Goal: Information Seeking & Learning: Learn about a topic

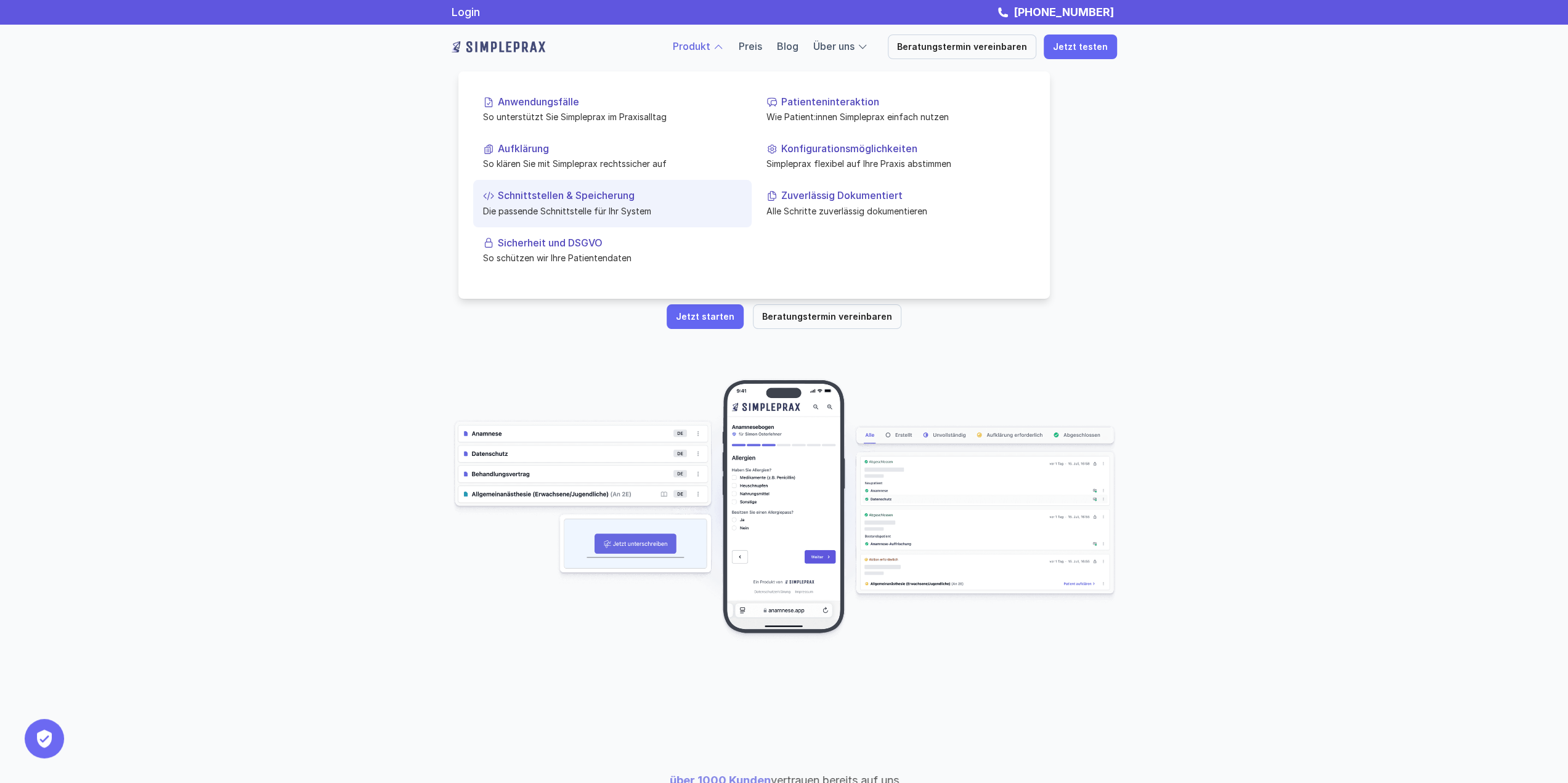
click at [581, 199] on p "Schnittstellen & Speicherung" at bounding box center [620, 196] width 244 height 12
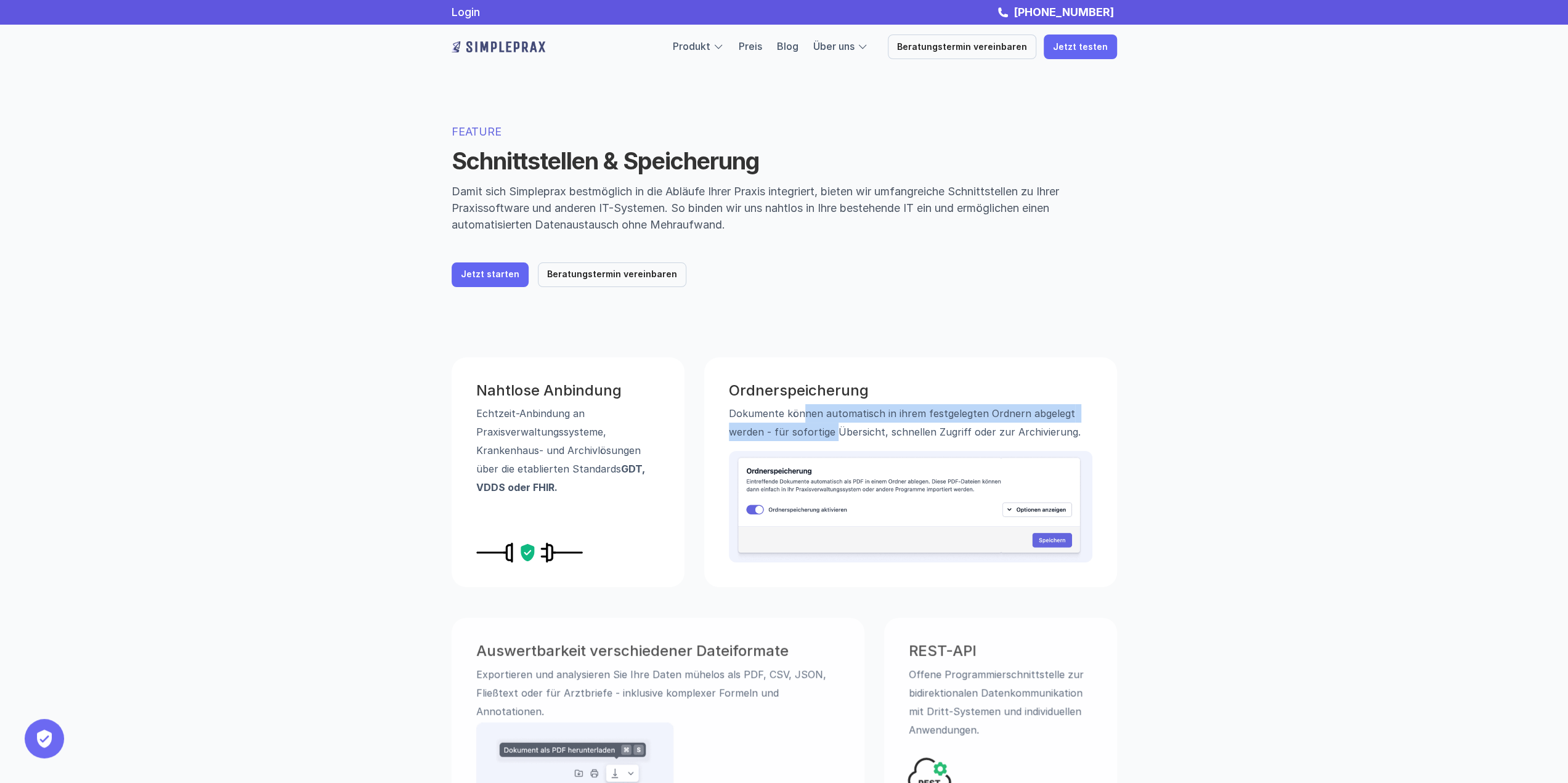
drag, startPoint x: 798, startPoint y: 407, endPoint x: 835, endPoint y: 423, distance: 40.3
click at [835, 423] on p "Dokumente können automatisch in ihrem festgelegten Ordnern abgelegt werden - fü…" at bounding box center [909, 423] width 363 height 37
click at [835, 369] on div "Ordnerspeicherung Dokumente können automatisch in ihrem festgelegten Ordnern ab…" at bounding box center [910, 472] width 413 height 230
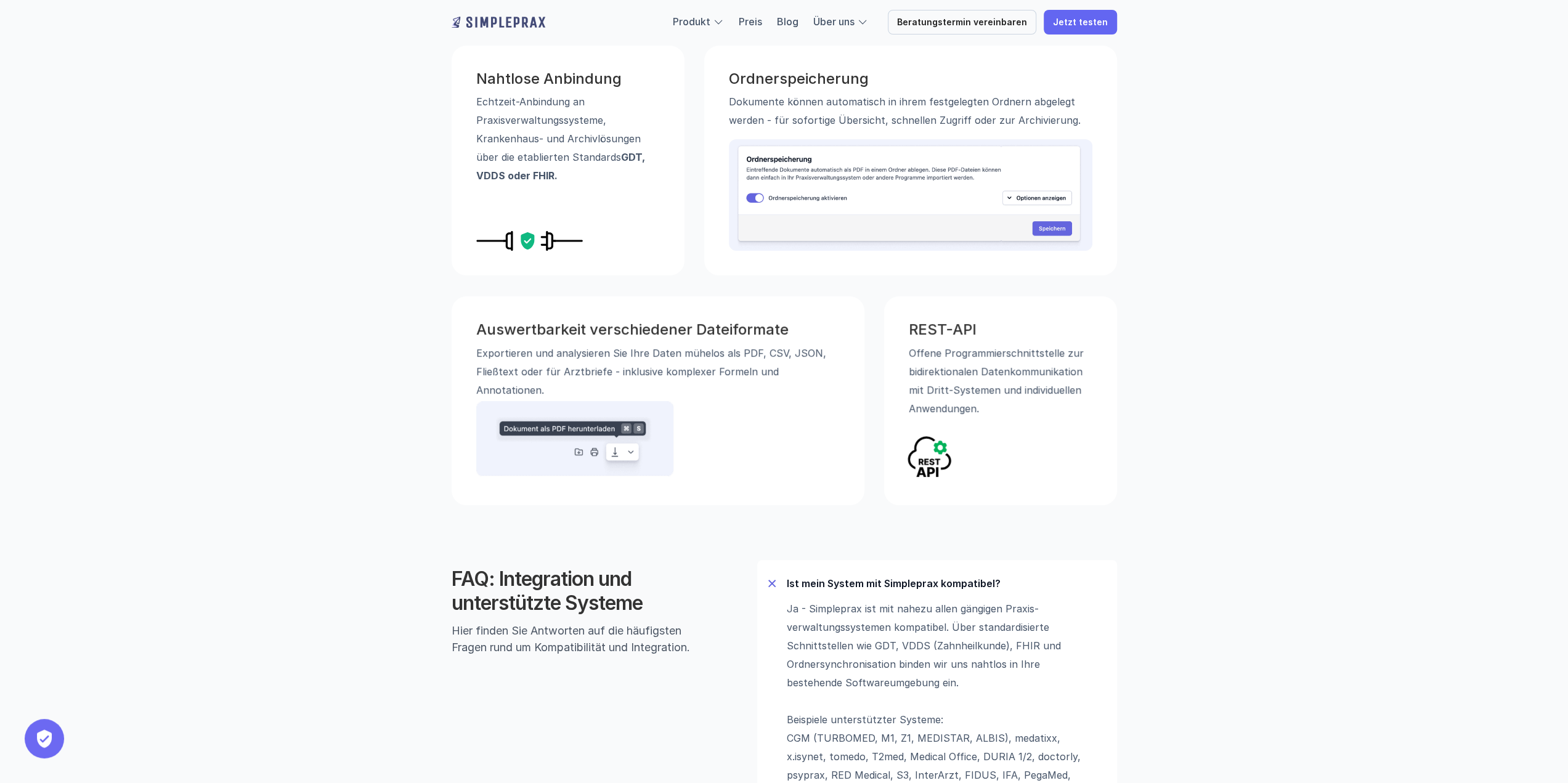
scroll to position [493, 0]
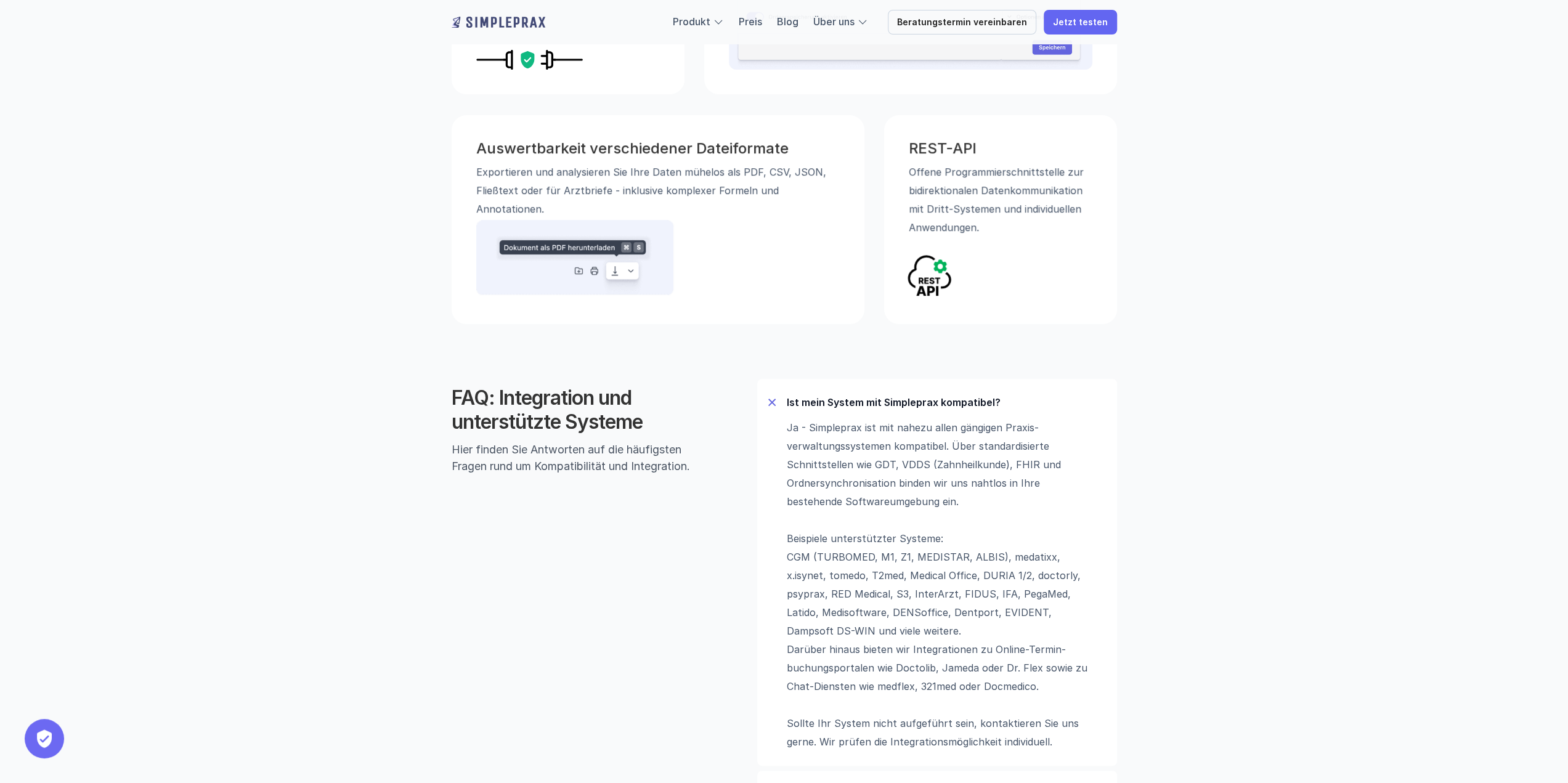
drag, startPoint x: 825, startPoint y: 561, endPoint x: 1020, endPoint y: 631, distance: 207.2
click at [1013, 630] on p "Ja - Simpleprax ist mit nahezu allen gängigen Praxis­verwaltungs­systemen kompa…" at bounding box center [940, 584] width 308 height 332
click at [1022, 631] on p "Ja - Simpleprax ist mit nahezu allen gängigen Praxis­verwaltungs­systemen kompa…" at bounding box center [940, 584] width 308 height 332
drag, startPoint x: 835, startPoint y: 446, endPoint x: 959, endPoint y: 493, distance: 132.6
click at [907, 517] on p "Ja - Simpleprax ist mit nahezu allen gängigen Praxis­verwaltungs­systemen kompa…" at bounding box center [940, 584] width 308 height 332
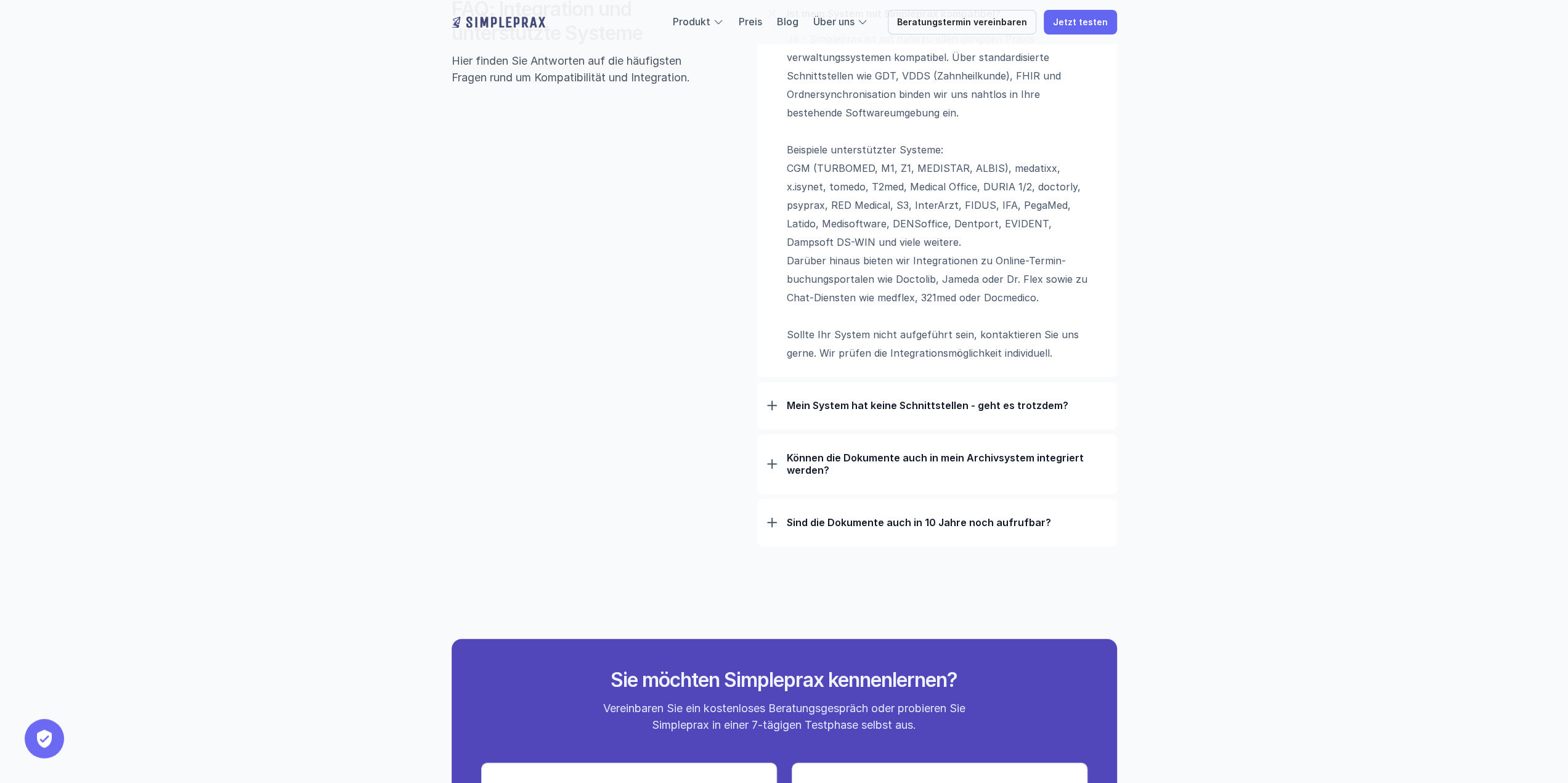
scroll to position [924, 0]
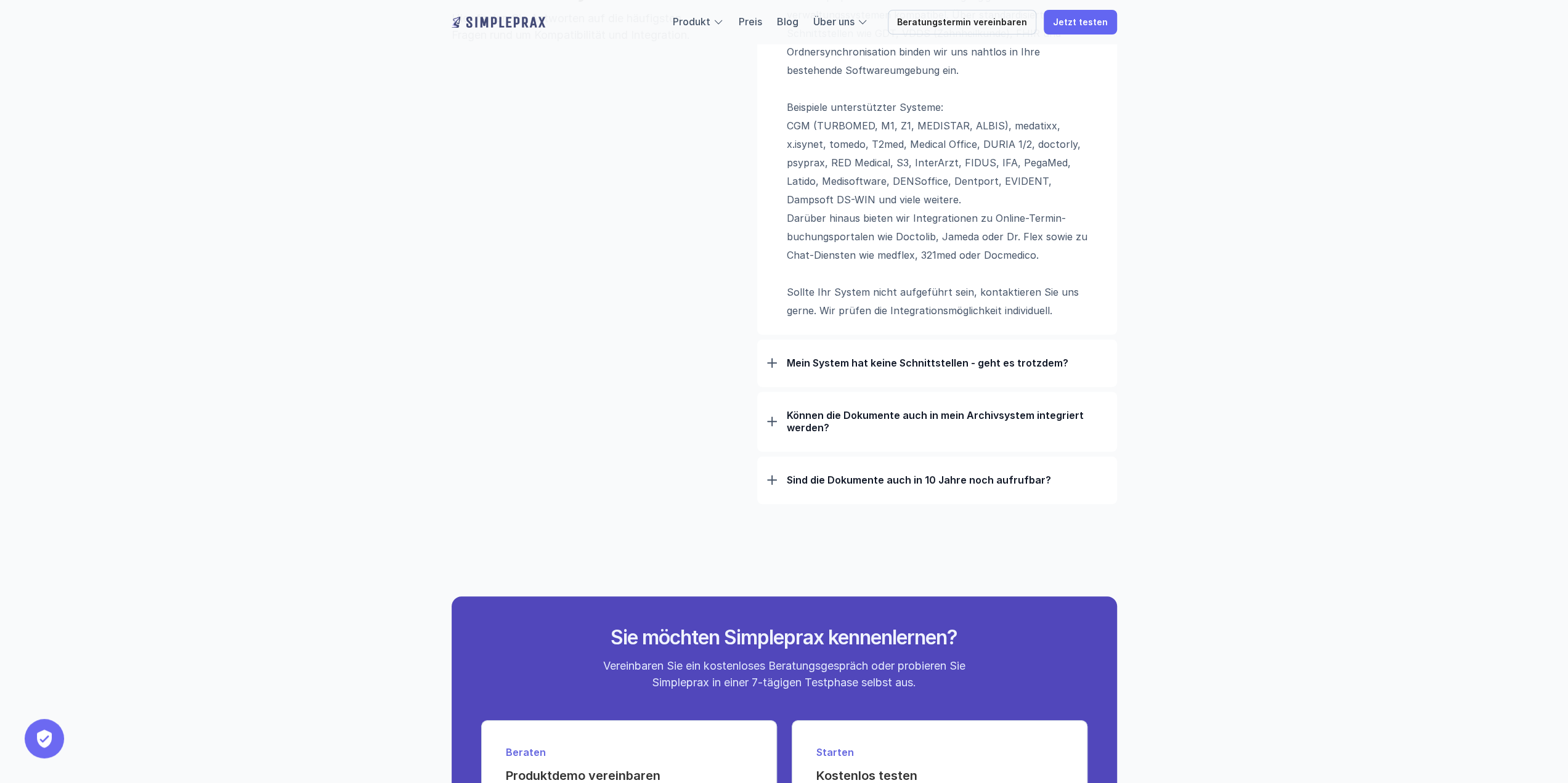
click at [839, 360] on p "Mein System hat keine Schnittstellen - geht es trotzdem?" at bounding box center [946, 362] width 321 height 13
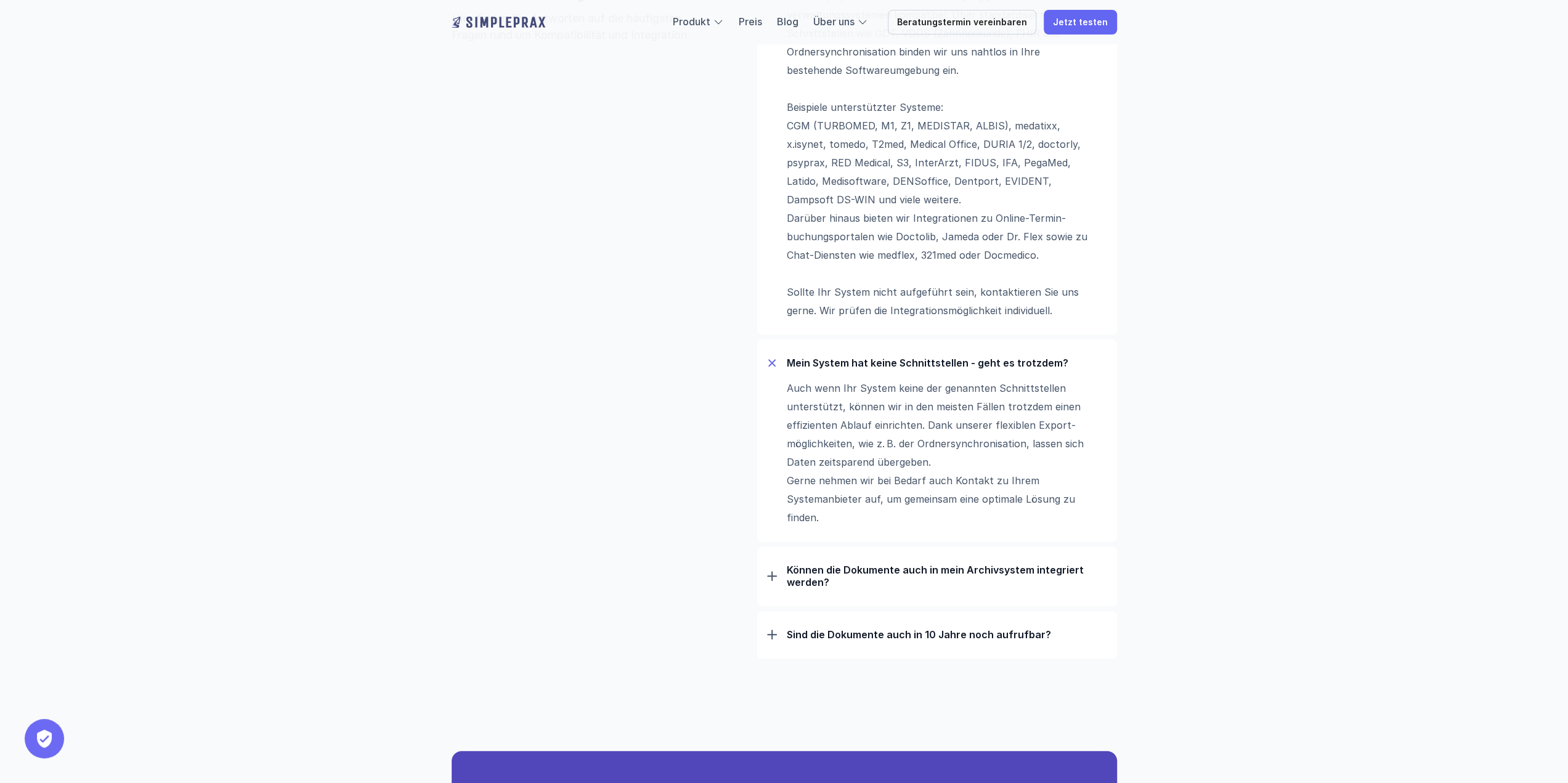
click at [839, 361] on p "Mein System hat keine Schnittstellen - geht es trotzdem?" at bounding box center [946, 362] width 321 height 13
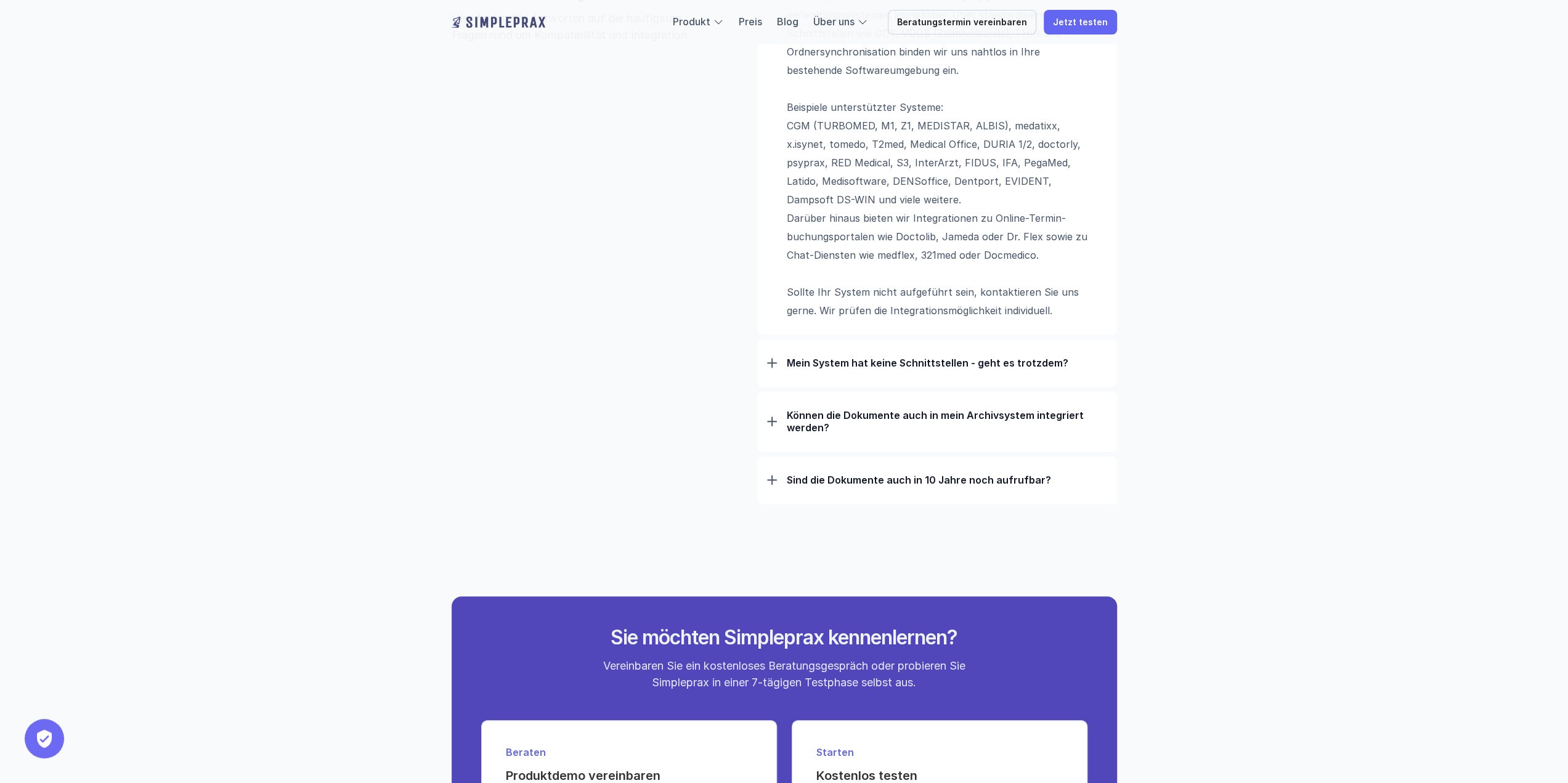
click at [810, 431] on p "Können die Dokumente auch in mein Archivsystem integriert werden?" at bounding box center [946, 421] width 321 height 24
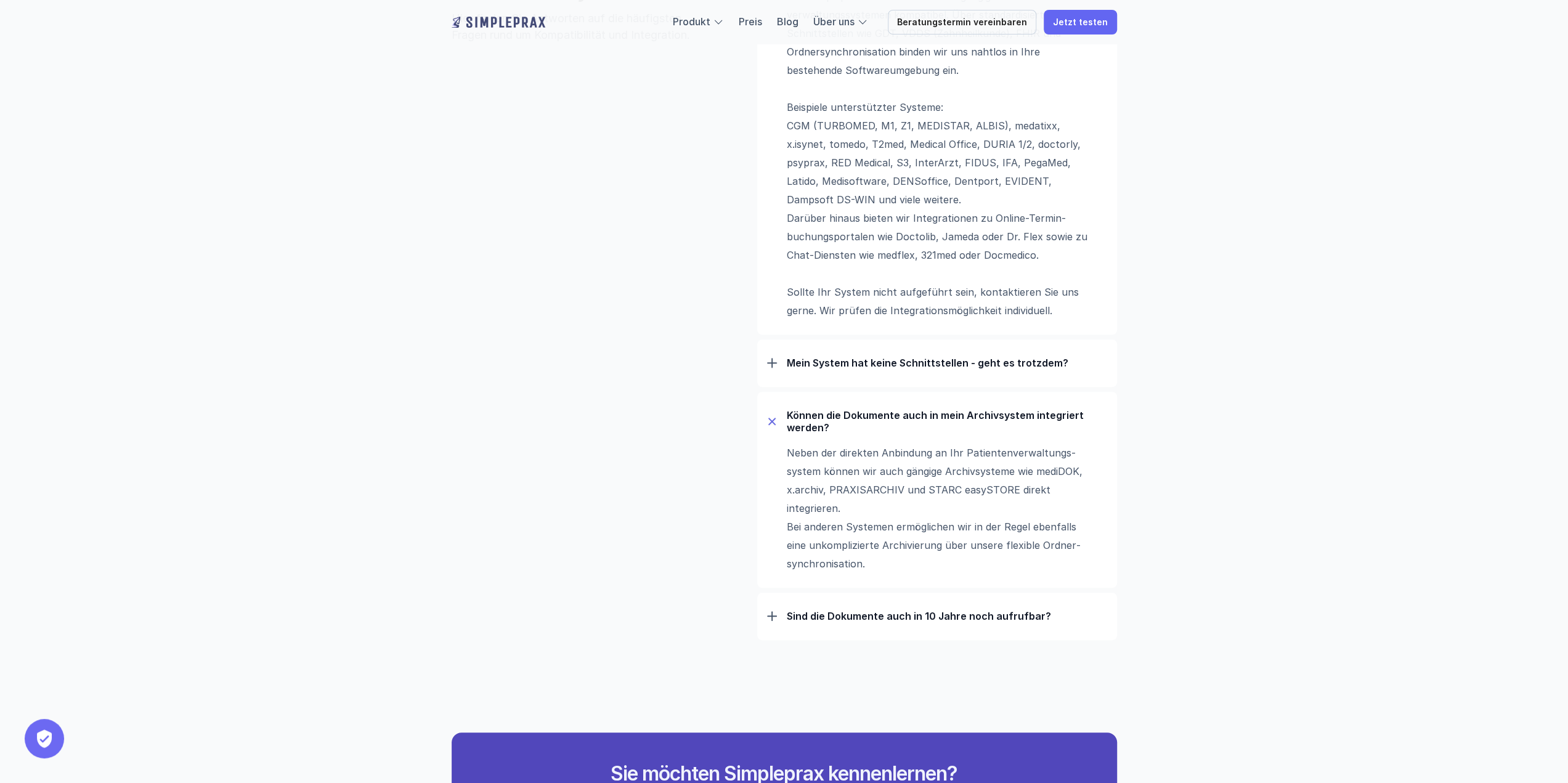
click at [794, 419] on p "Können die Dokumente auch in mein Archivsystem integriert werden?" at bounding box center [946, 421] width 321 height 24
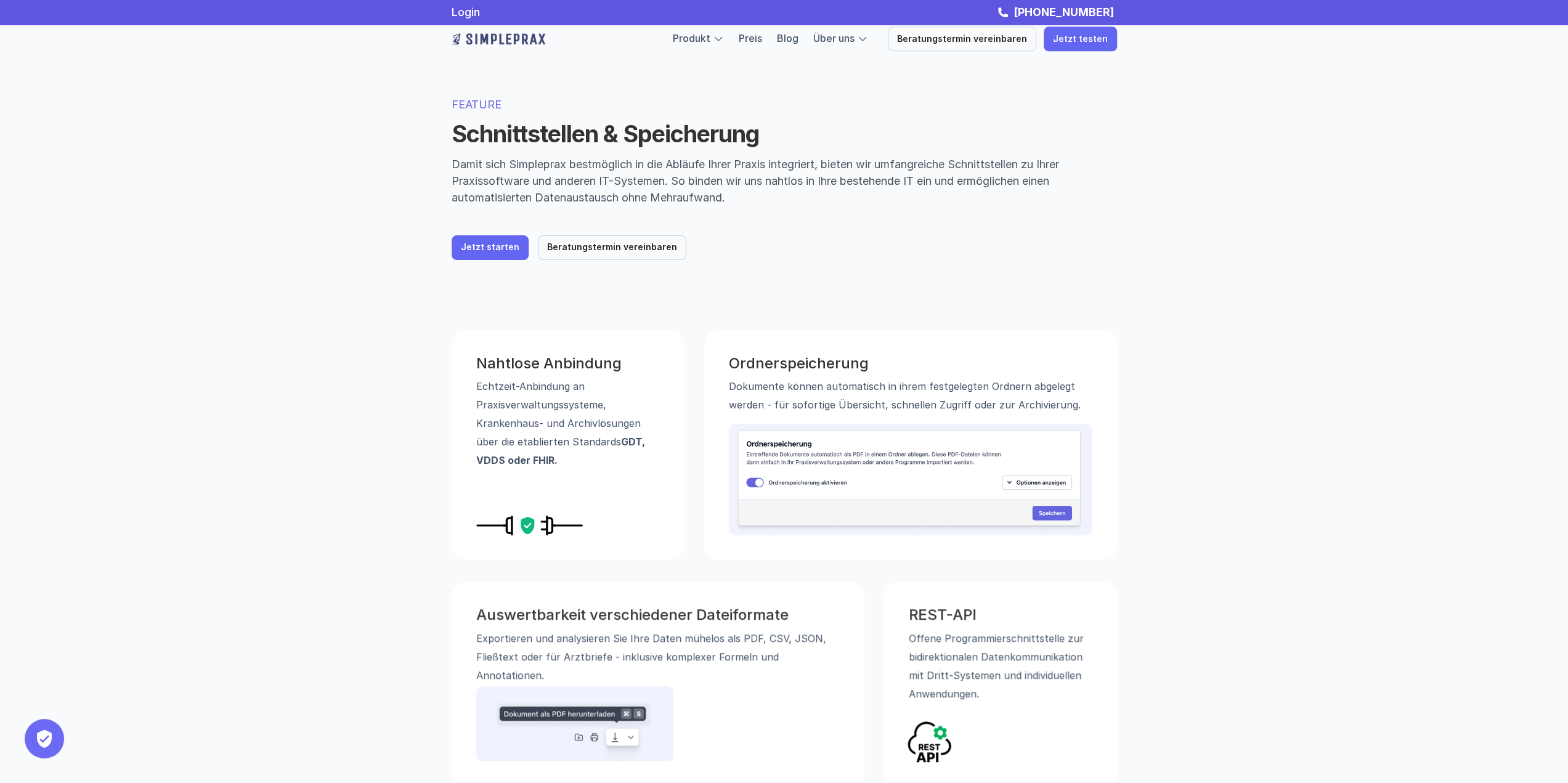
scroll to position [0, 0]
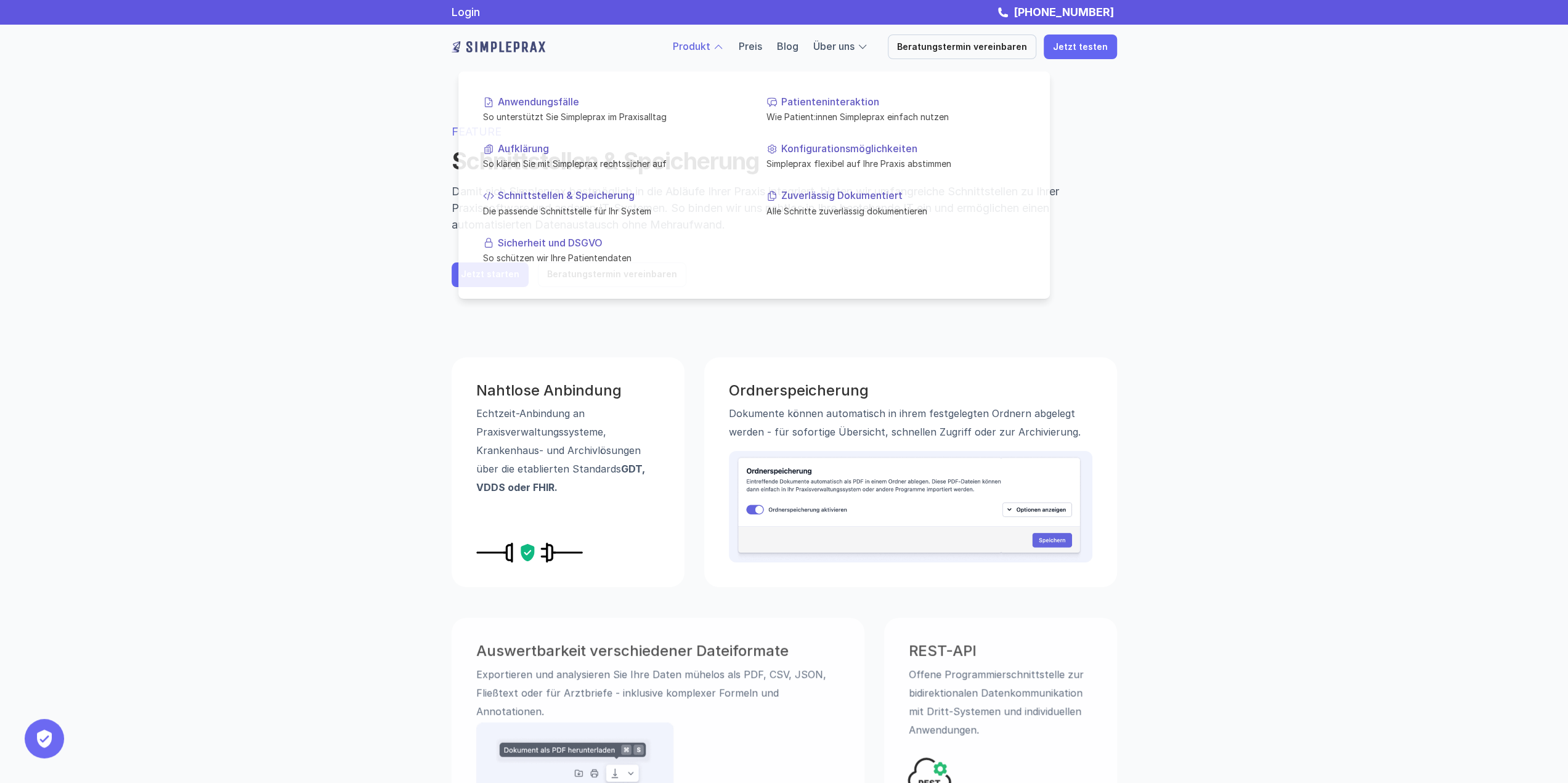
click at [710, 43] on link "Produkt" at bounding box center [692, 46] width 38 height 13
click at [599, 246] on p "Sicherheit und DSGVO" at bounding box center [620, 242] width 244 height 12
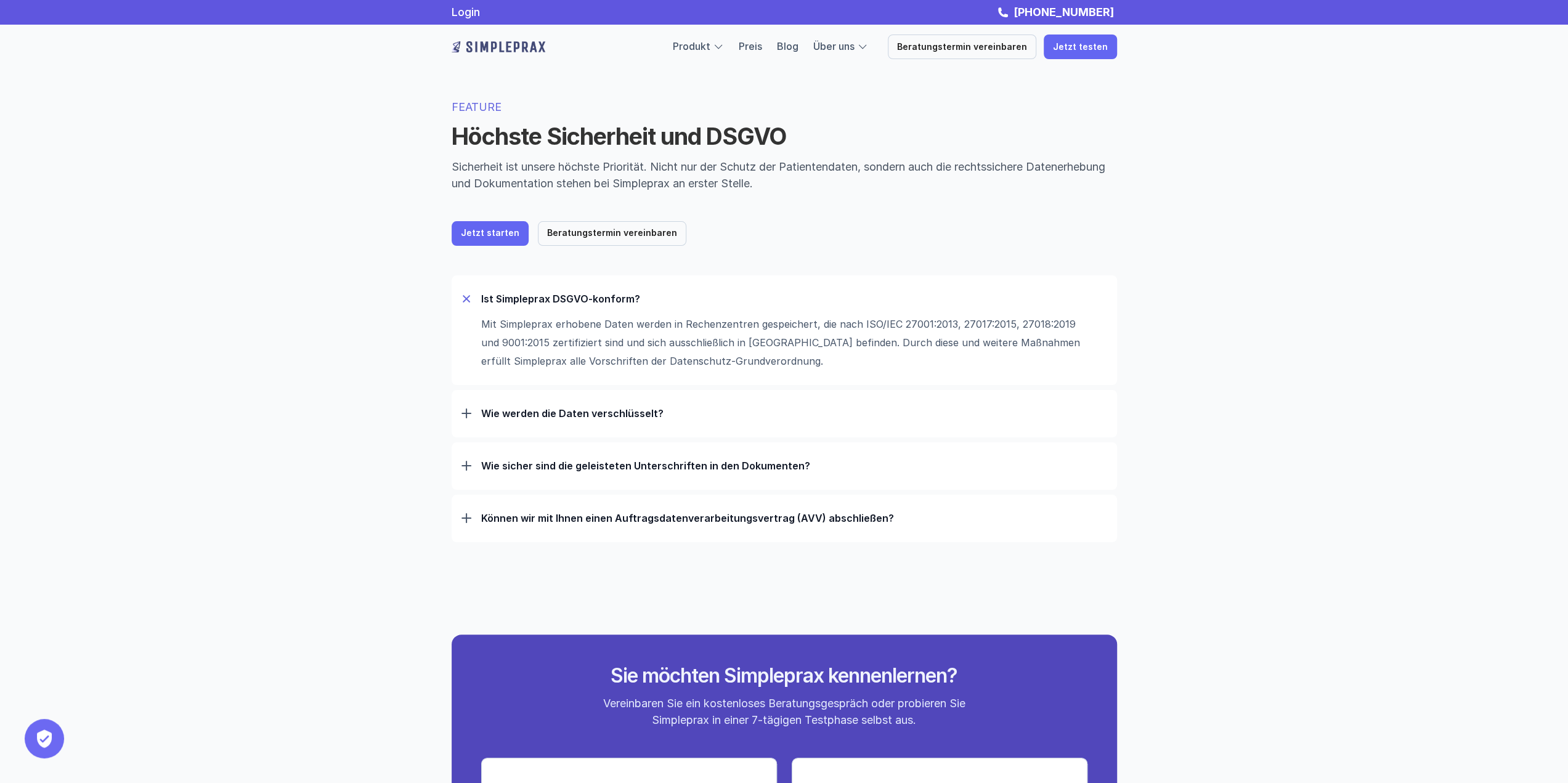
click at [605, 411] on p "Wie werden die Daten verschlüsselt?" at bounding box center [794, 413] width 626 height 13
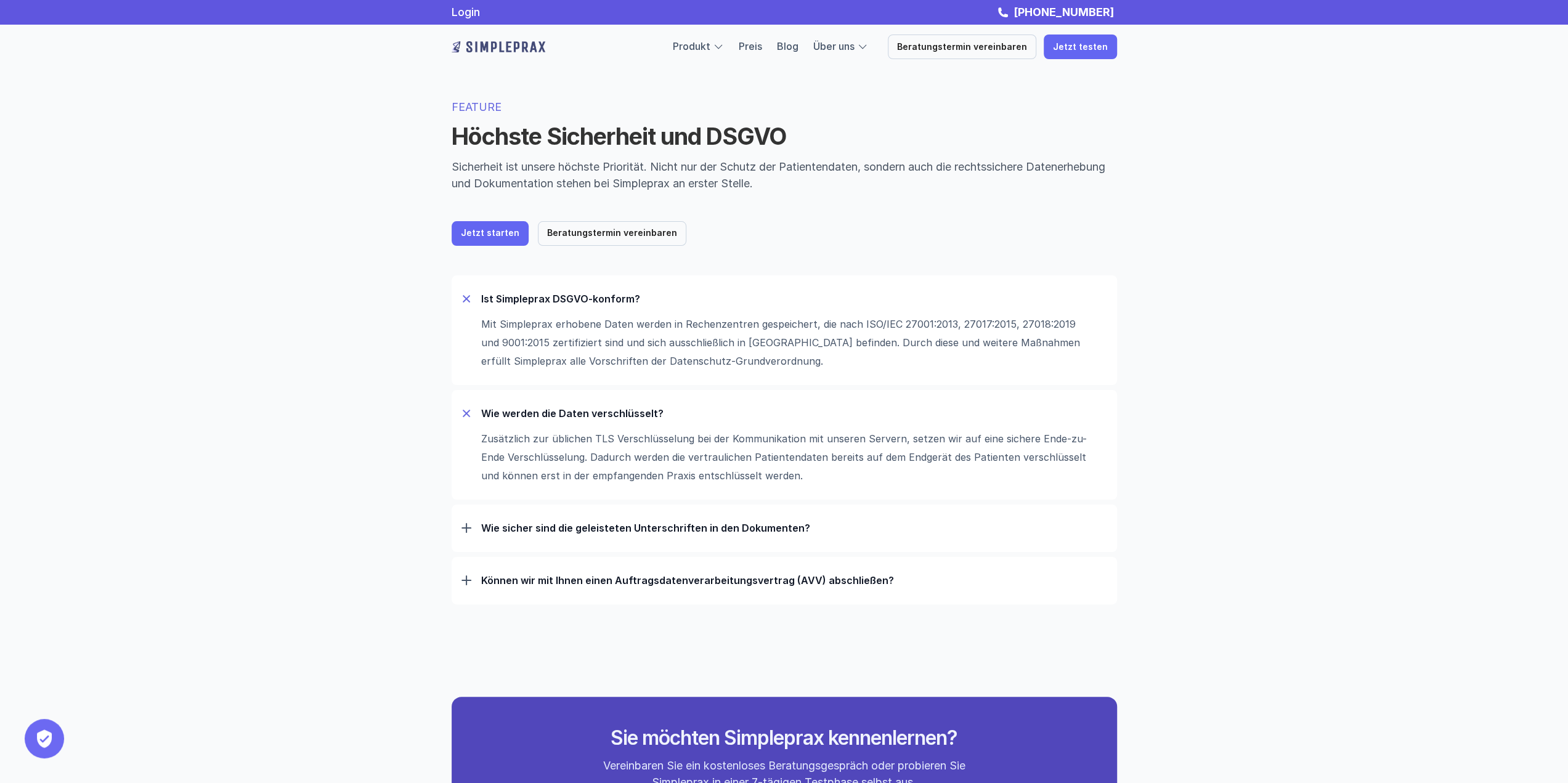
click at [657, 527] on p "Wie sicher sind die geleisteten Unterschriften in den Dokumenten?" at bounding box center [794, 528] width 626 height 13
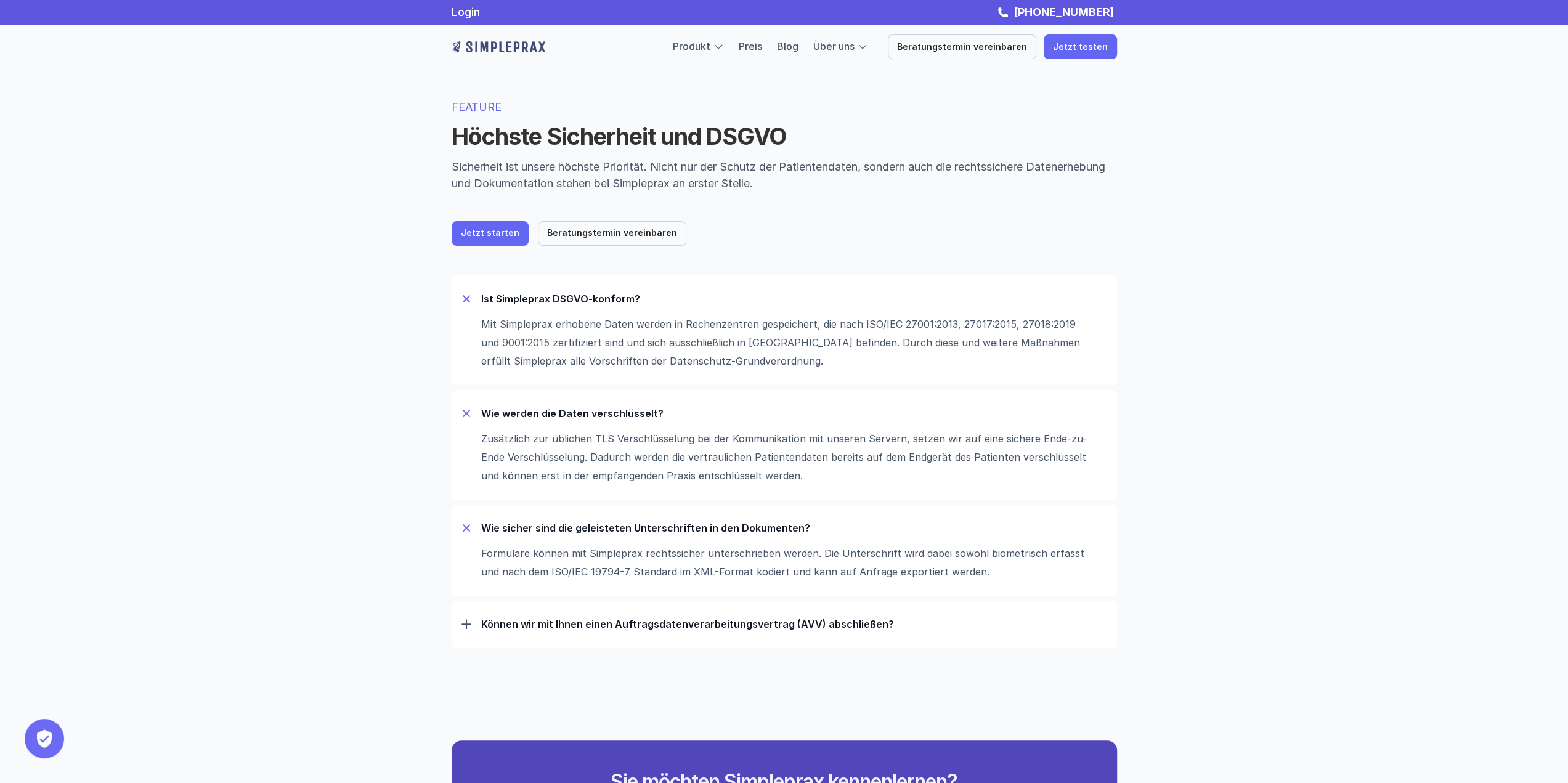
click at [686, 620] on p "Können wir mit Ihnen einen Auftrags­daten­verarbeitungs­vertrag (AVV) abschließ…" at bounding box center [794, 624] width 626 height 13
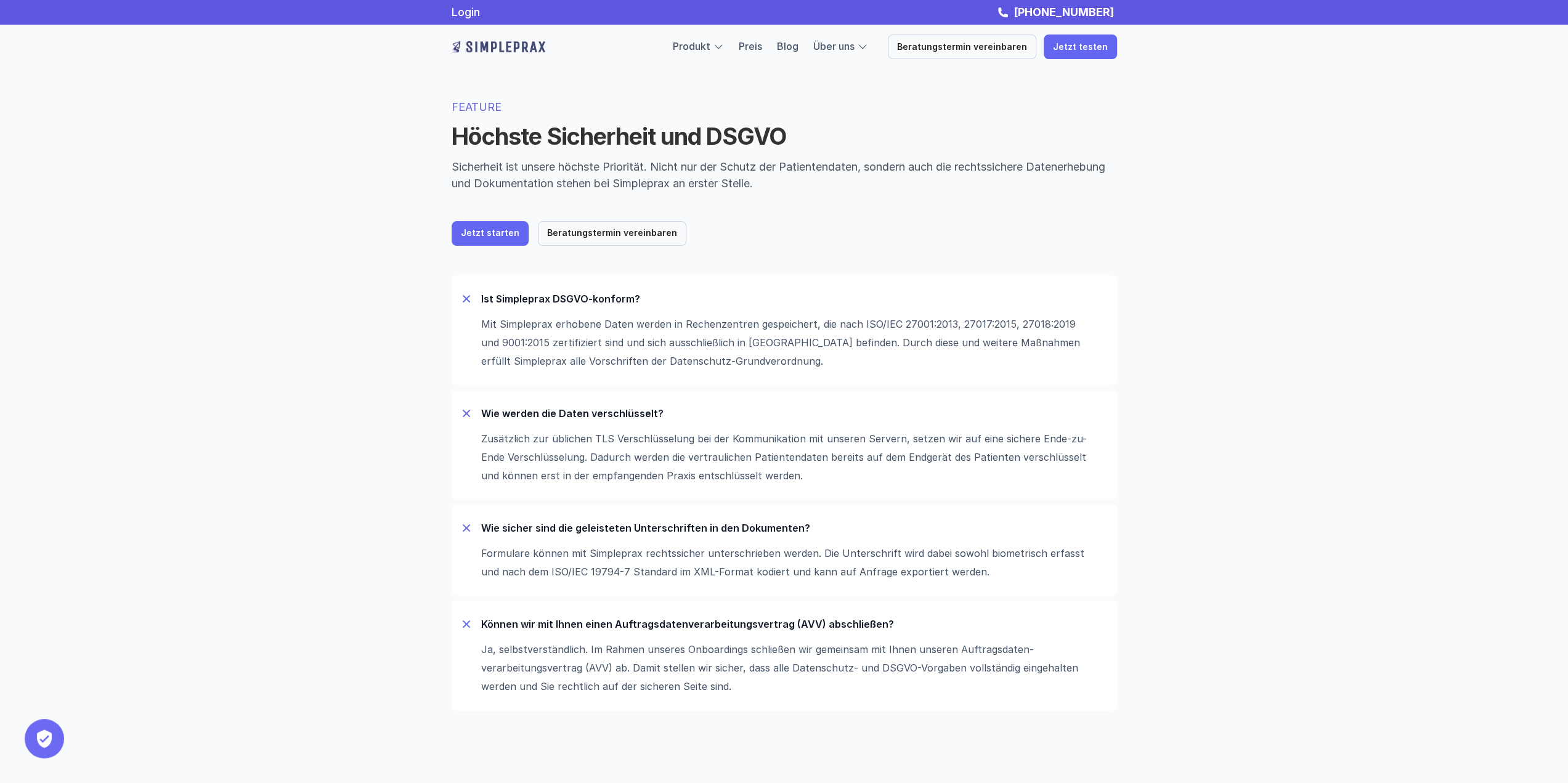
drag, startPoint x: 593, startPoint y: 549, endPoint x: 735, endPoint y: 579, distance: 145.1
click at [735, 579] on p "Formulare können mit Simpleprax rechtssicher unterschrieben werden. Die Untersc…" at bounding box center [787, 563] width 613 height 37
click at [714, 602] on div "Können wir mit Ihnen einen Auftrags­daten­verarbeitungs­vertrag (AVV) abschließ…" at bounding box center [784, 655] width 665 height 110
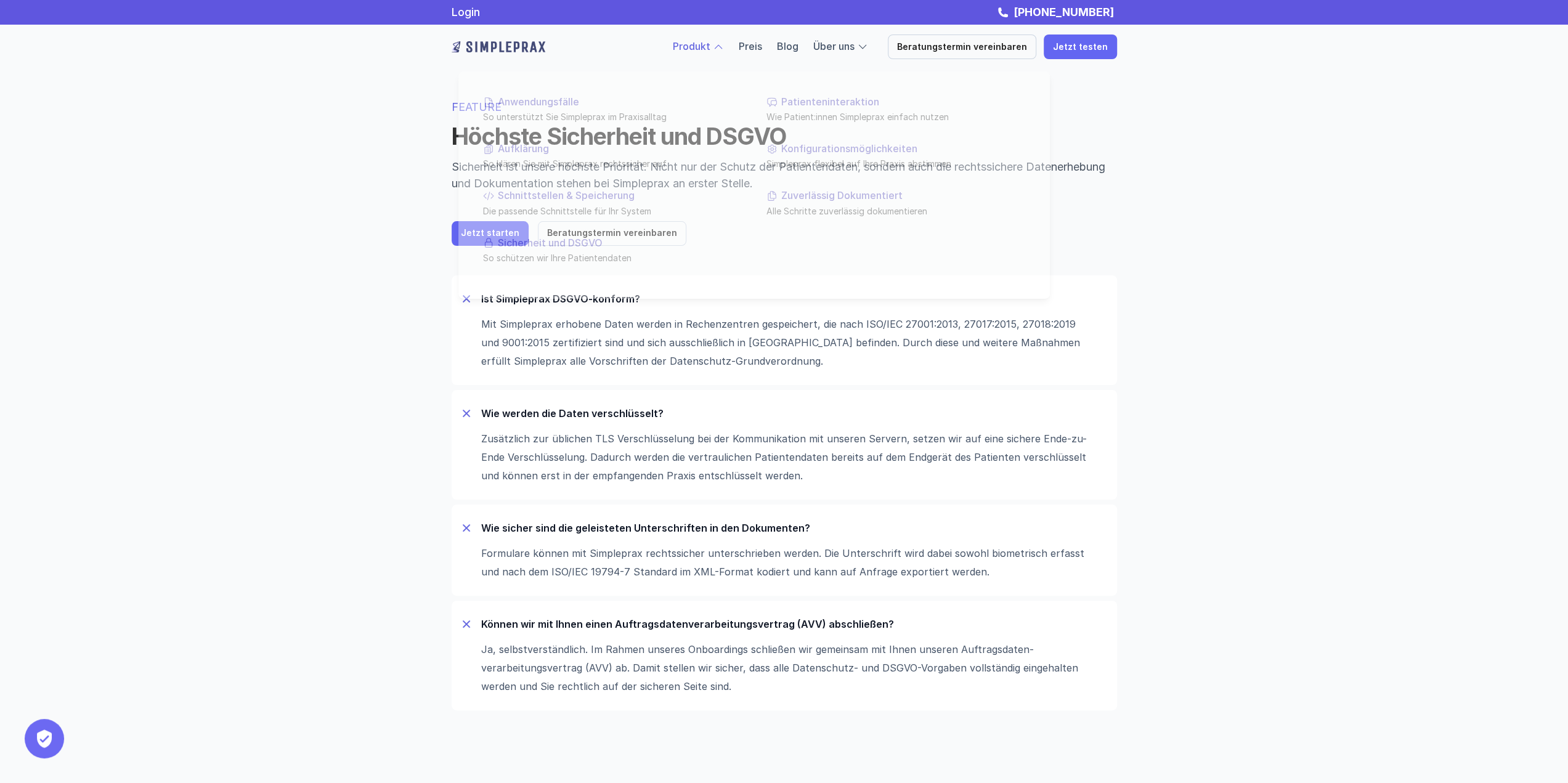
click at [723, 50] on div at bounding box center [718, 47] width 11 height 11
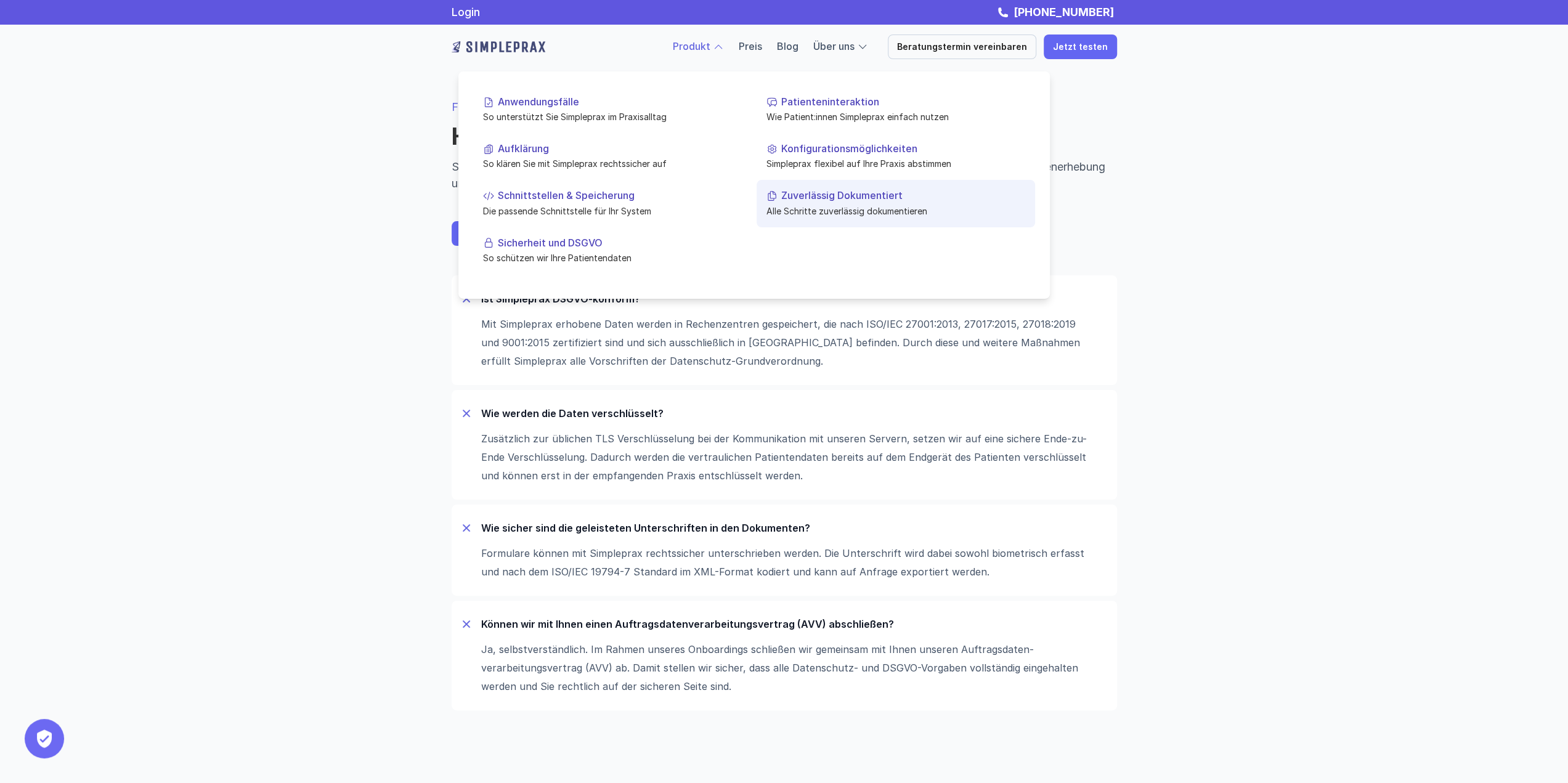
click at [818, 205] on p "Alle Schritte zuverlässig dokumentieren" at bounding box center [895, 210] width 259 height 13
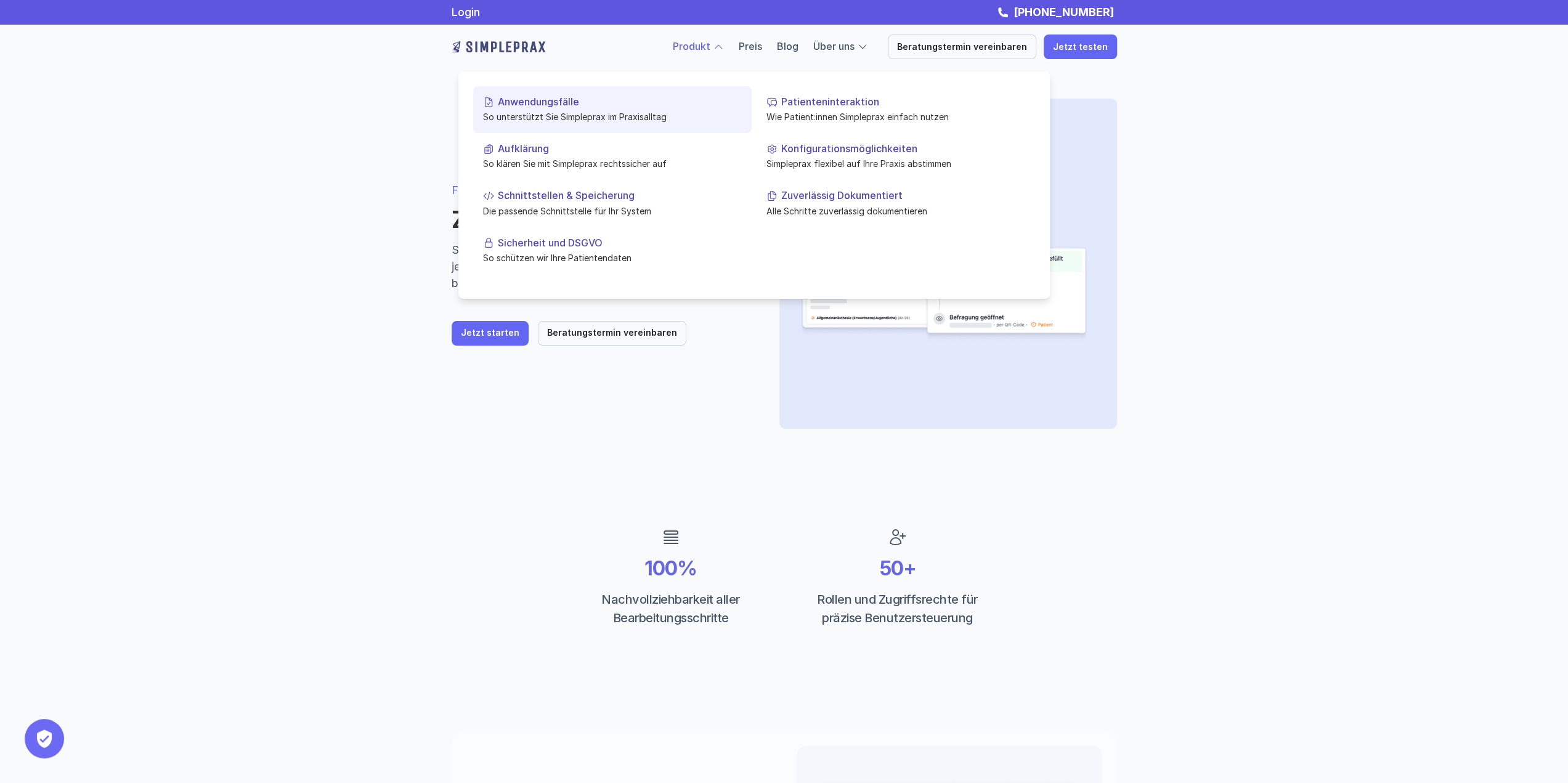
click at [578, 116] on p "So unterstützt Sie Simpleprax im Praxisalltag" at bounding box center [612, 116] width 259 height 13
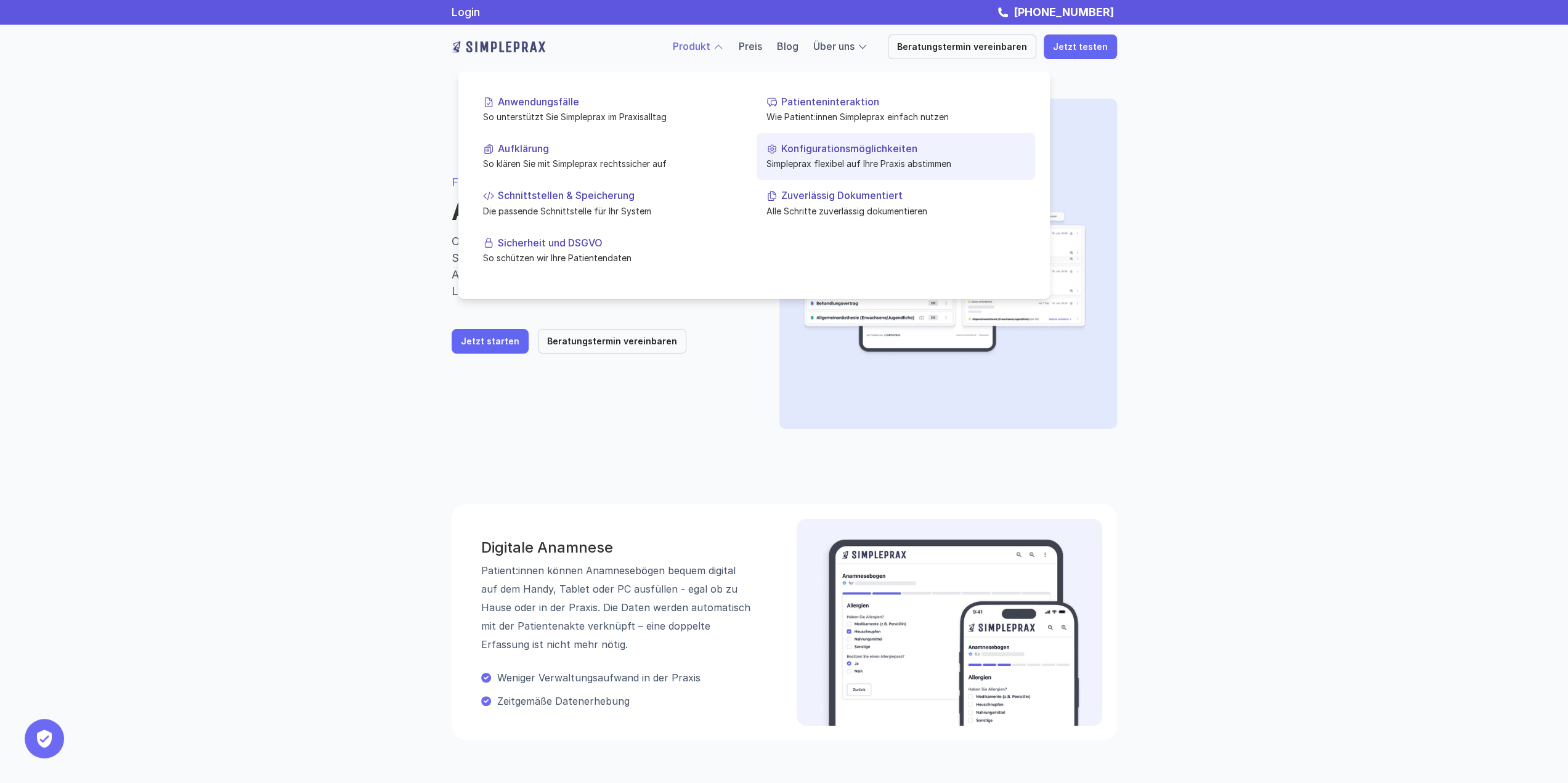
click at [806, 151] on p "Konfigurationsmöglichkeiten" at bounding box center [903, 149] width 244 height 12
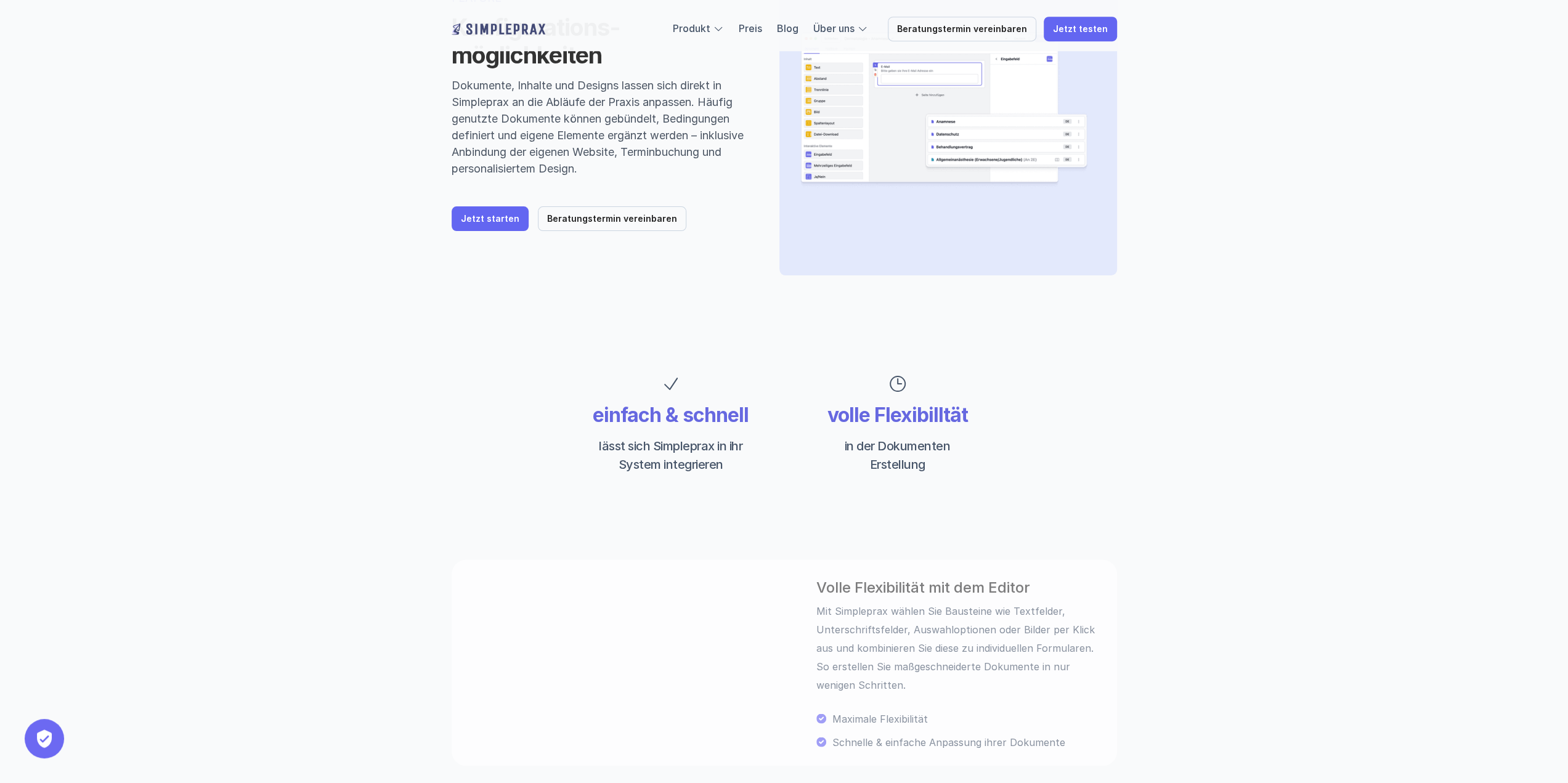
scroll to position [246, 0]
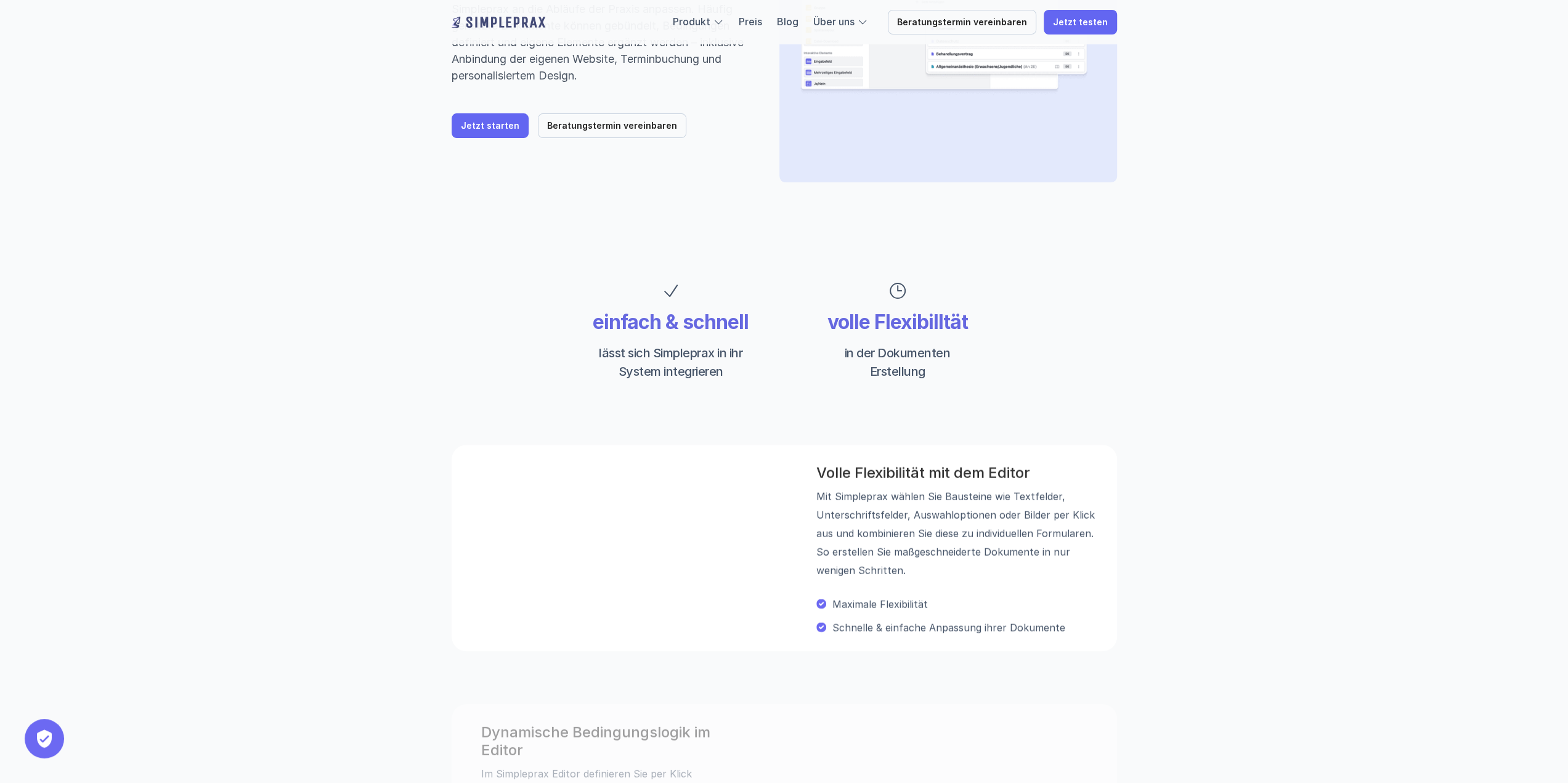
click at [507, 614] on video at bounding box center [618, 548] width 305 height 153
drag, startPoint x: 597, startPoint y: 351, endPoint x: 739, endPoint y: 379, distance: 144.7
click at [739, 379] on p "lässt sich Simpleprax in ihr System integrieren" at bounding box center [671, 362] width 163 height 37
click at [737, 379] on p "lässt sich Simpleprax in ihr System integrieren" at bounding box center [671, 362] width 163 height 37
click at [719, 377] on p "lässt sich Simpleprax in ihr System integrieren" at bounding box center [671, 362] width 163 height 37
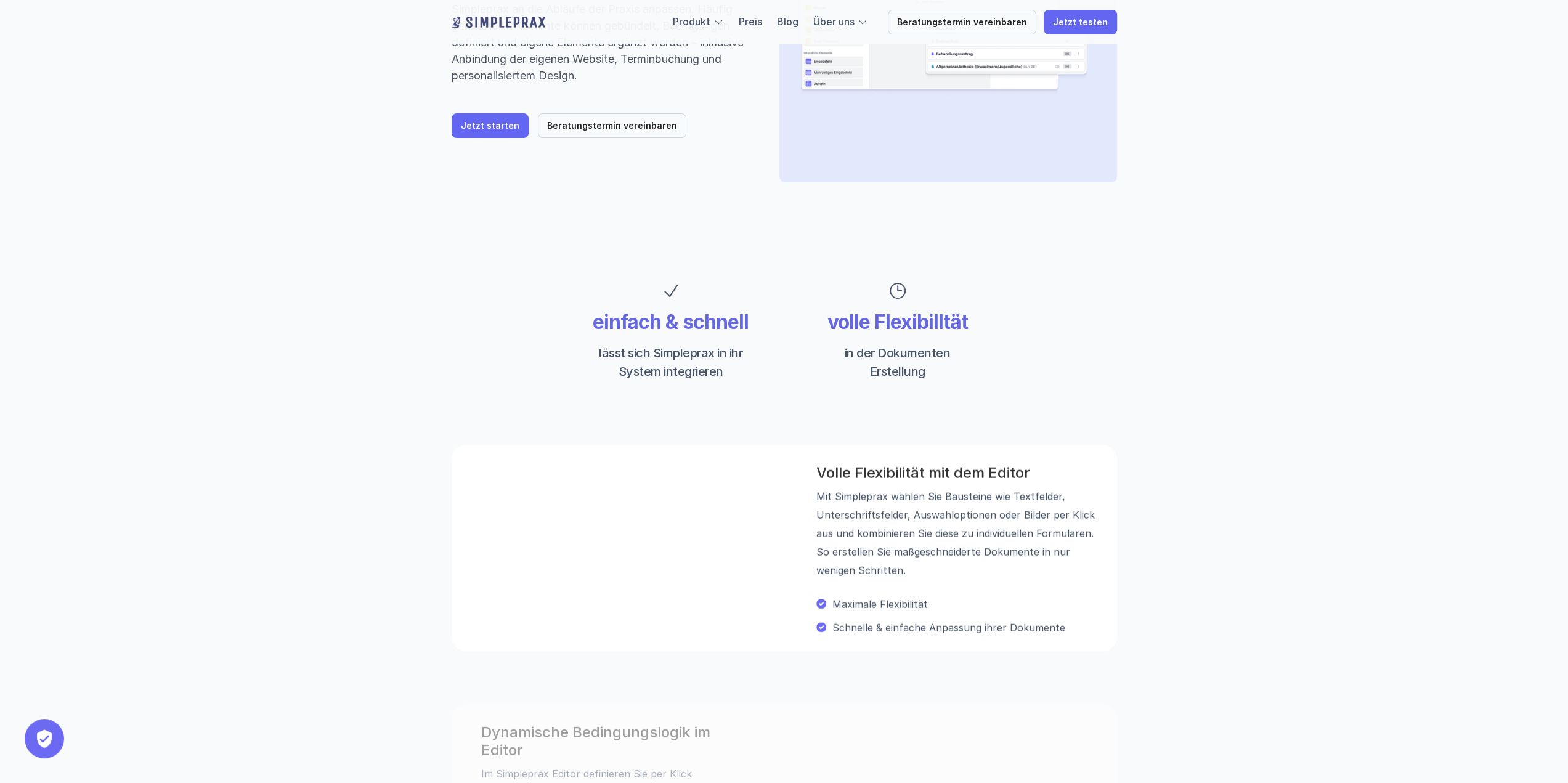
drag, startPoint x: 676, startPoint y: 366, endPoint x: 527, endPoint y: 311, distance: 158.8
click at [527, 311] on div "einfach & schnell lässt sich Simpleprax in ihr System integrieren volle Flexibi…" at bounding box center [784, 331] width 739 height 186
click at [679, 373] on p "lässt sich Simpleprax in ihr System integrieren" at bounding box center [671, 362] width 163 height 37
click at [730, 380] on p "lässt sich Simpleprax in ihr System integrieren" at bounding box center [671, 362] width 163 height 37
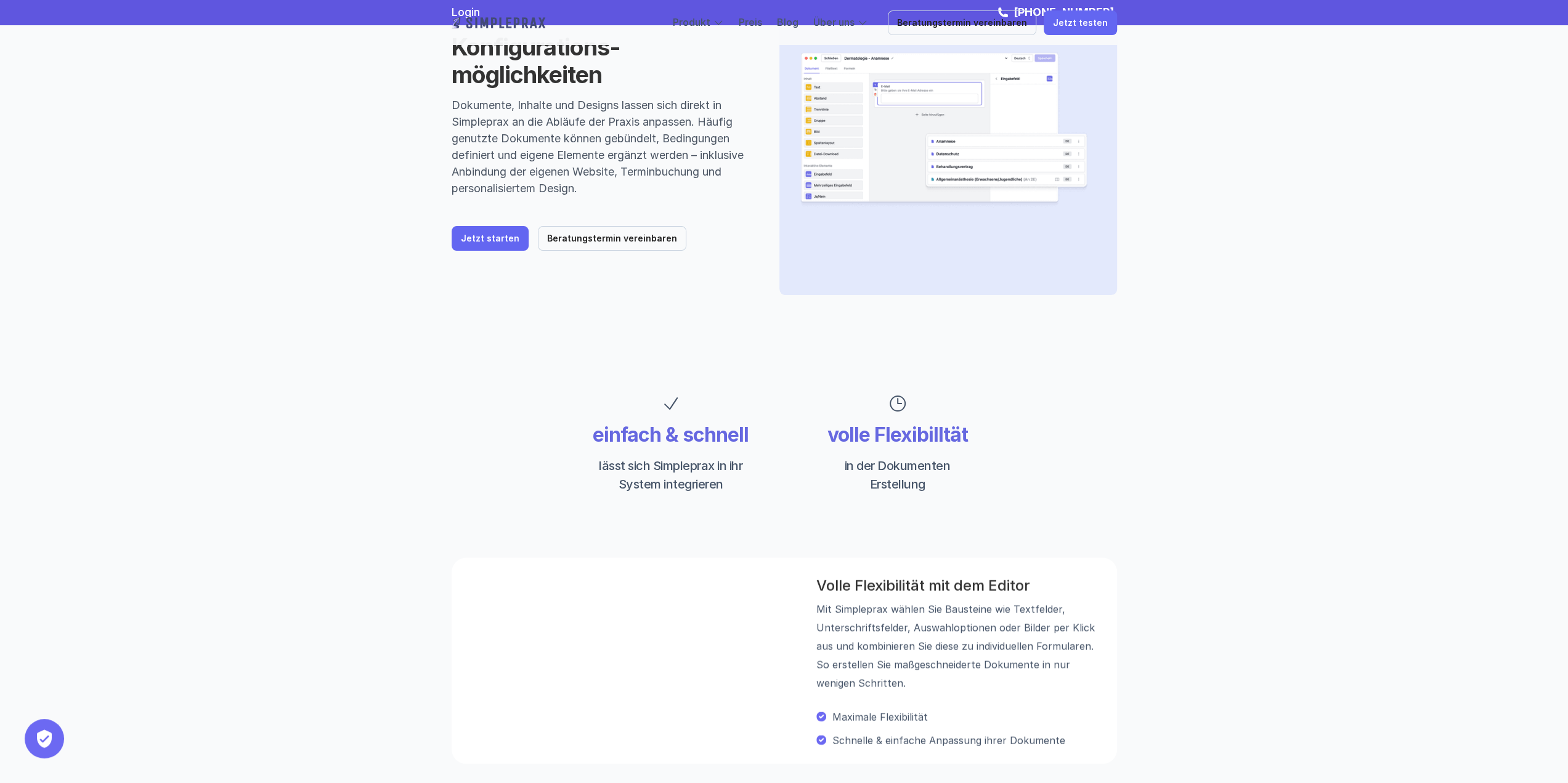
scroll to position [0, 0]
